Goal: Transaction & Acquisition: Purchase product/service

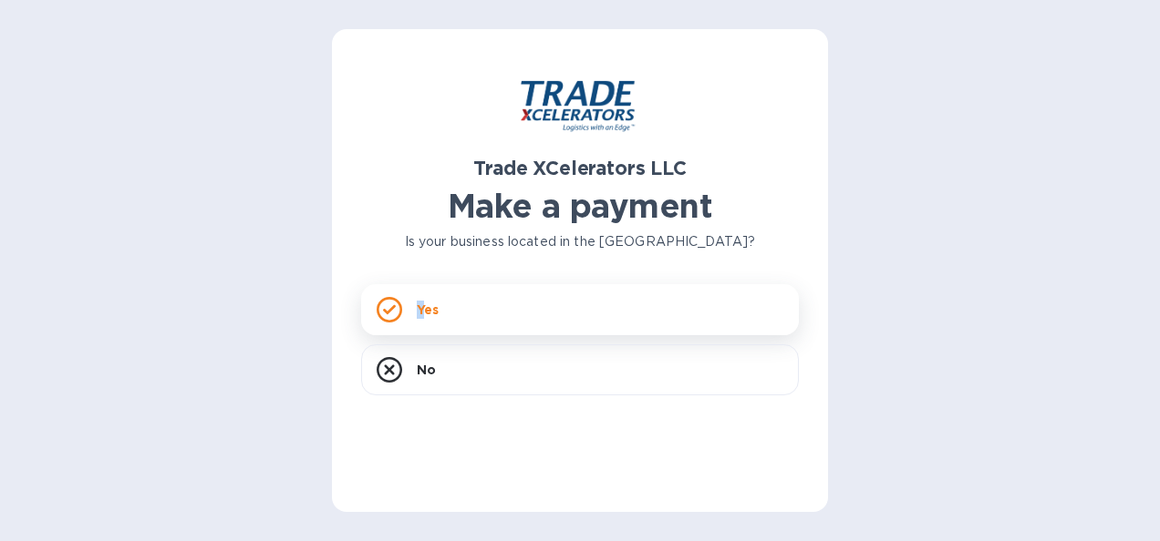
click at [420, 310] on p "Yes" at bounding box center [428, 310] width 22 height 18
click at [500, 306] on div "Yes" at bounding box center [580, 309] width 438 height 51
click at [445, 319] on div "Yes" at bounding box center [580, 309] width 438 height 51
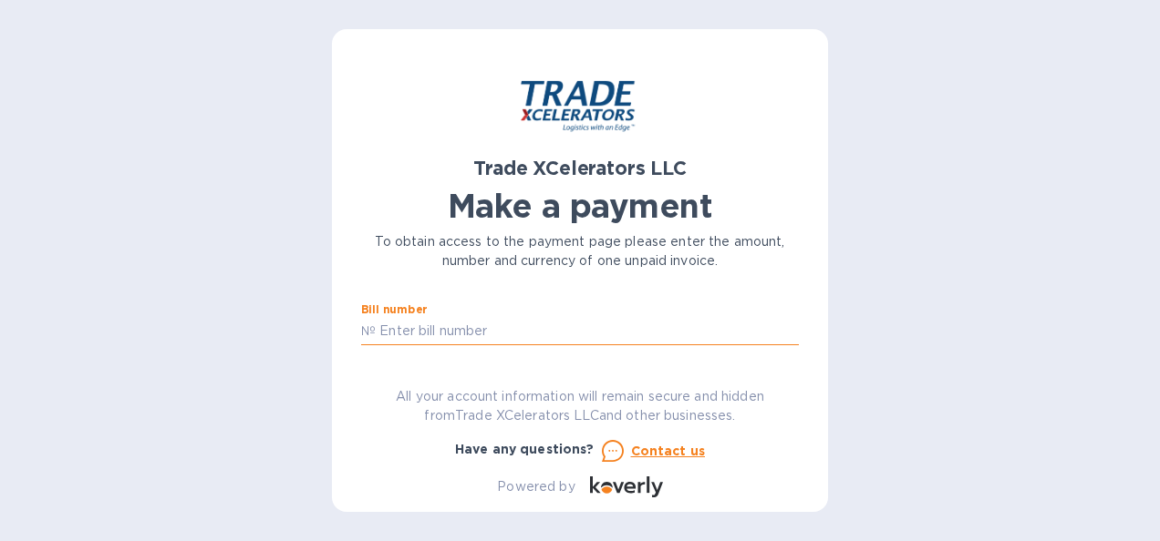
click at [488, 332] on input "text" at bounding box center [587, 331] width 423 height 27
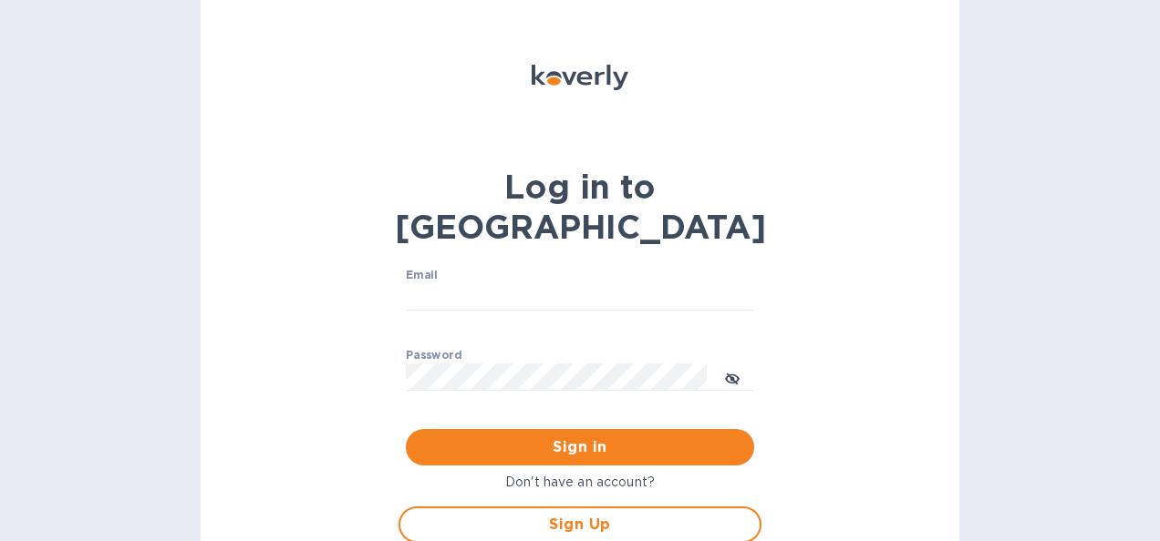
scroll to position [19, 0]
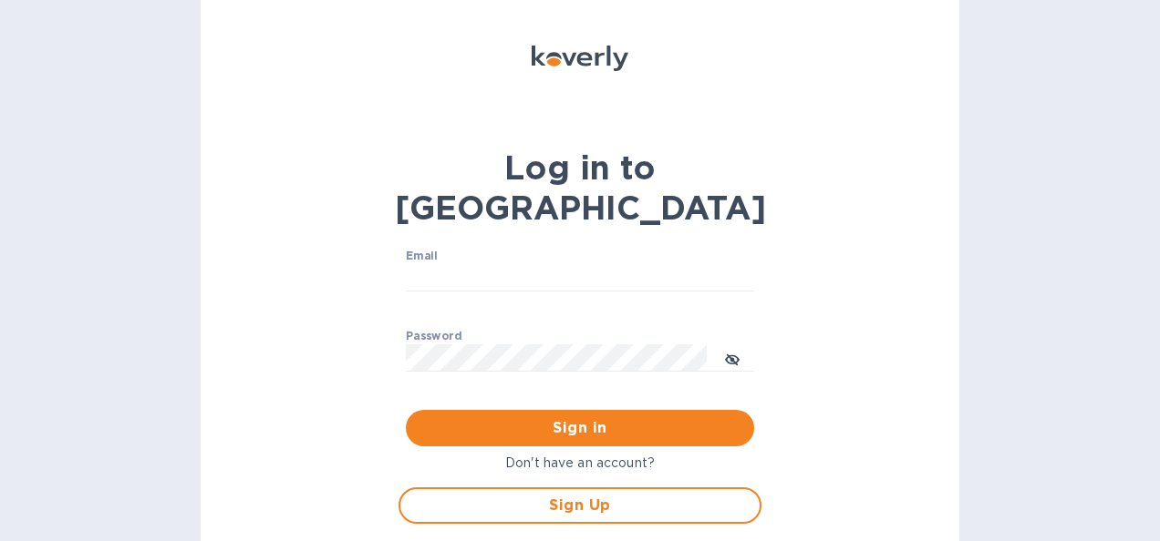
click at [432, 252] on label "Email" at bounding box center [422, 257] width 32 height 11
click at [432, 264] on input "Email" at bounding box center [580, 277] width 348 height 27
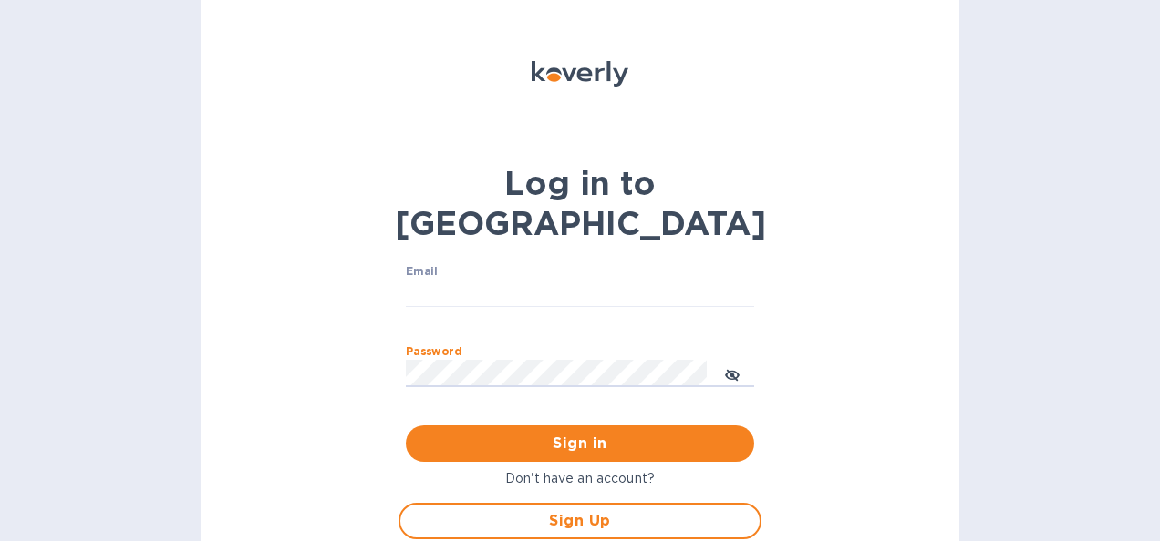
scroll to position [0, 0]
